Goal: Find specific page/section: Find specific page/section

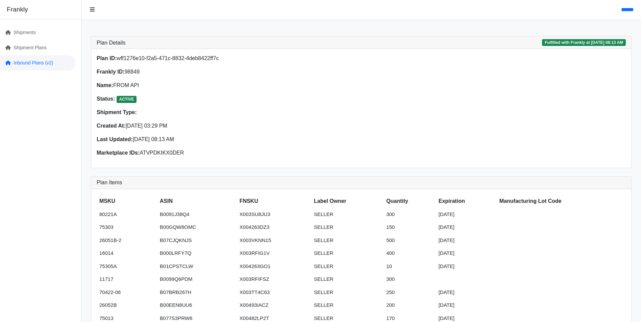
click at [28, 64] on link "Inbound Plans (v2)" at bounding box center [38, 62] width 76 height 15
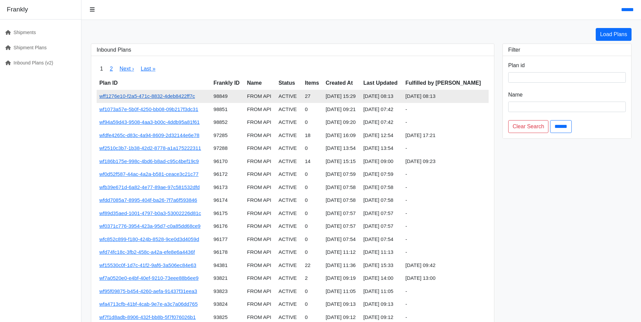
click at [157, 95] on link "wff1276e10-f2a5-471c-8832-4deb8422ff7c" at bounding box center [147, 96] width 96 height 6
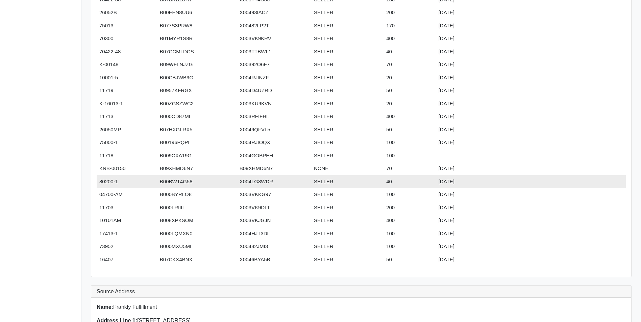
scroll to position [304, 0]
